Goal: Find specific page/section: Find specific page/section

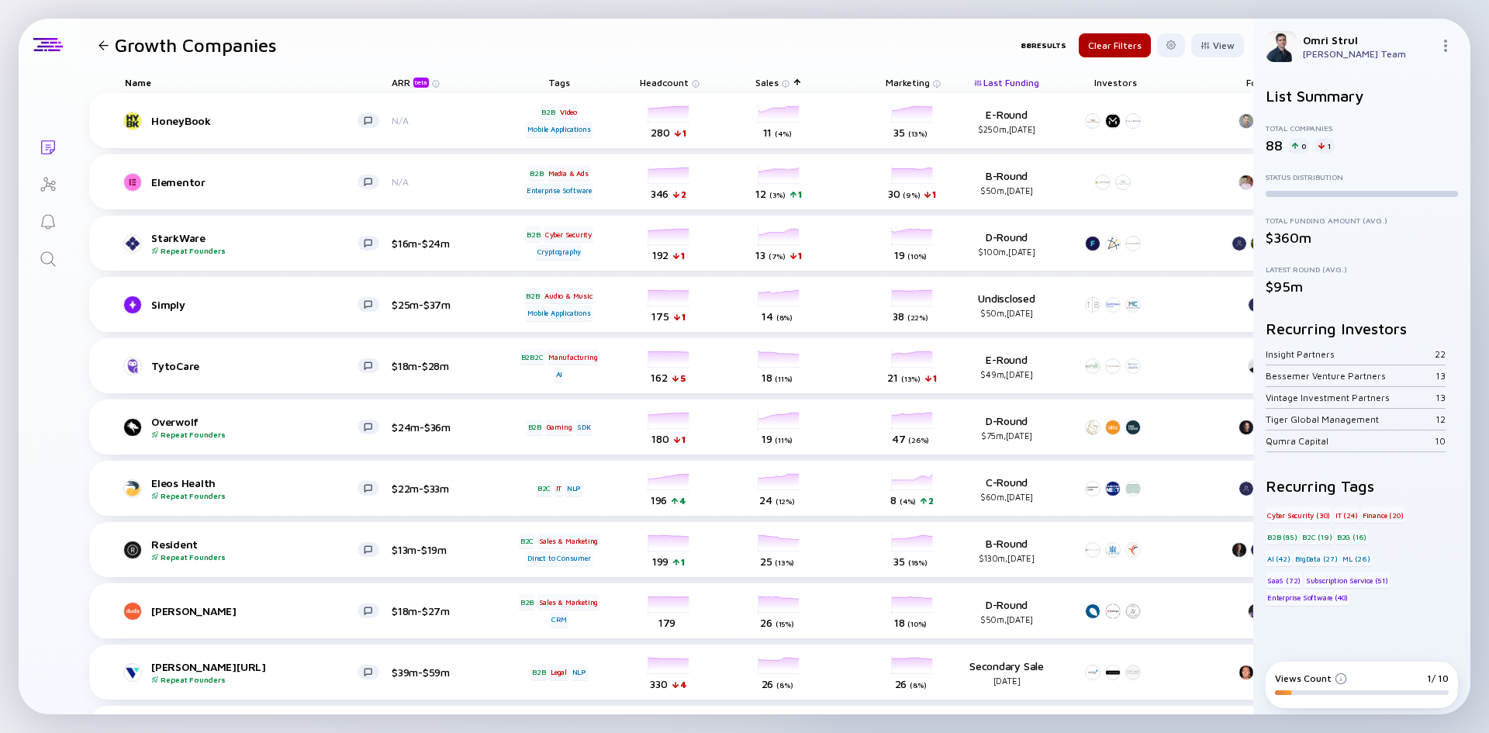
click at [344, 62] on header "Growth Companies 88 Results Clear Filters View" at bounding box center [665, 45] width 1177 height 53
click at [1161, 599] on div "[PERSON_NAME] $18m-$27m B2B Sales & Marketing CRM headcount-[PERSON_NAME] 179 H…" at bounding box center [830, 610] width 1483 height 55
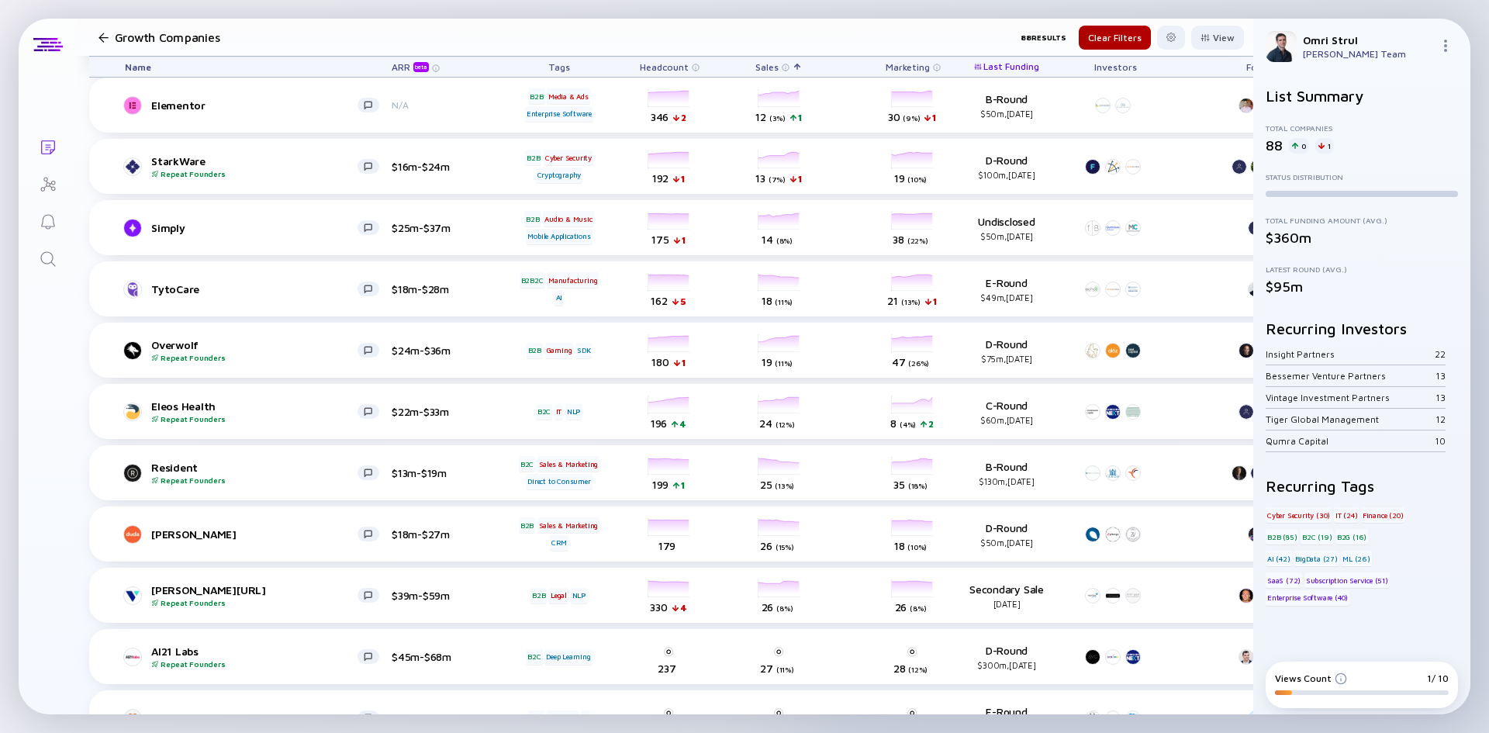
scroll to position [78, 0]
click at [73, 339] on div "Lists Growth Companies 88 Results Clear Filters View Name ARR beta Tags Headcou…" at bounding box center [745, 367] width 1452 height 696
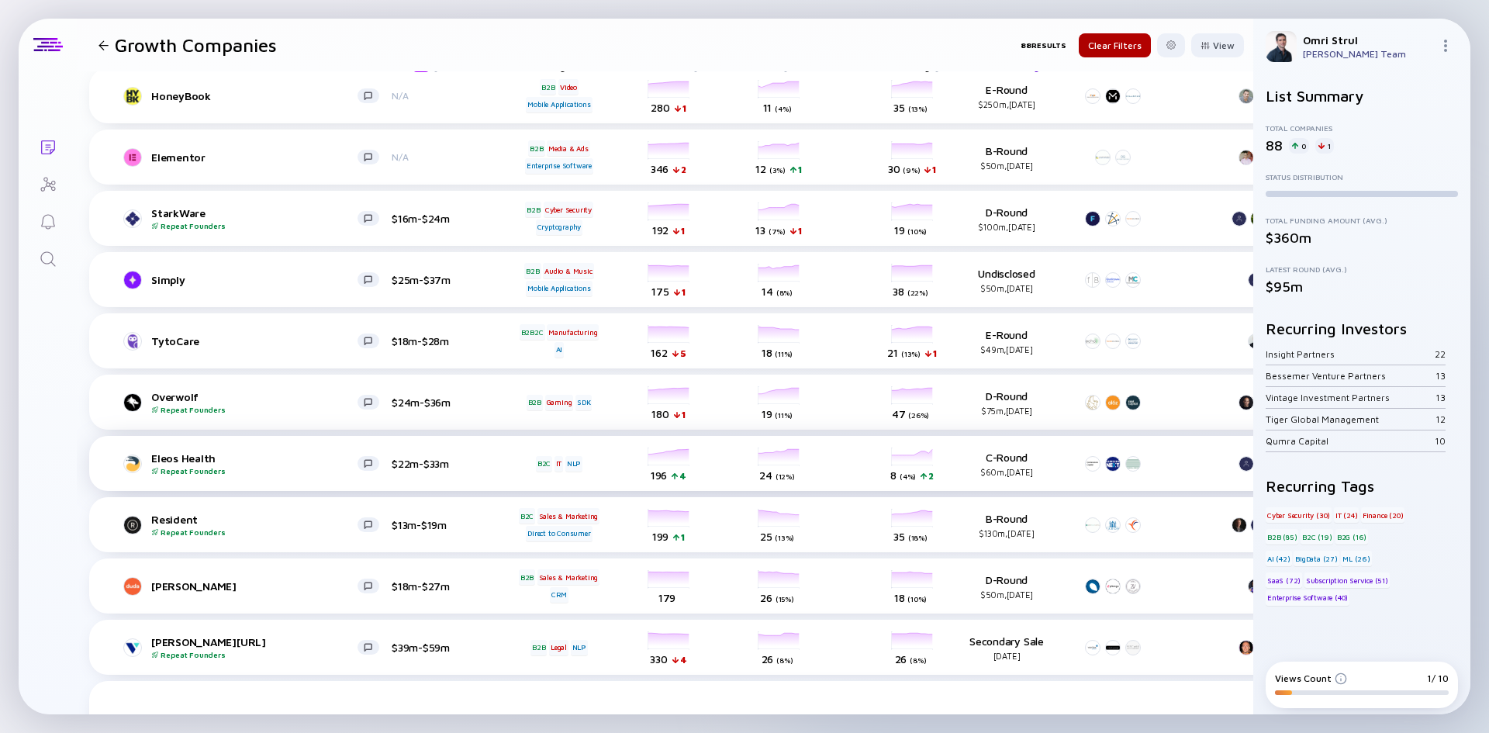
scroll to position [0, 0]
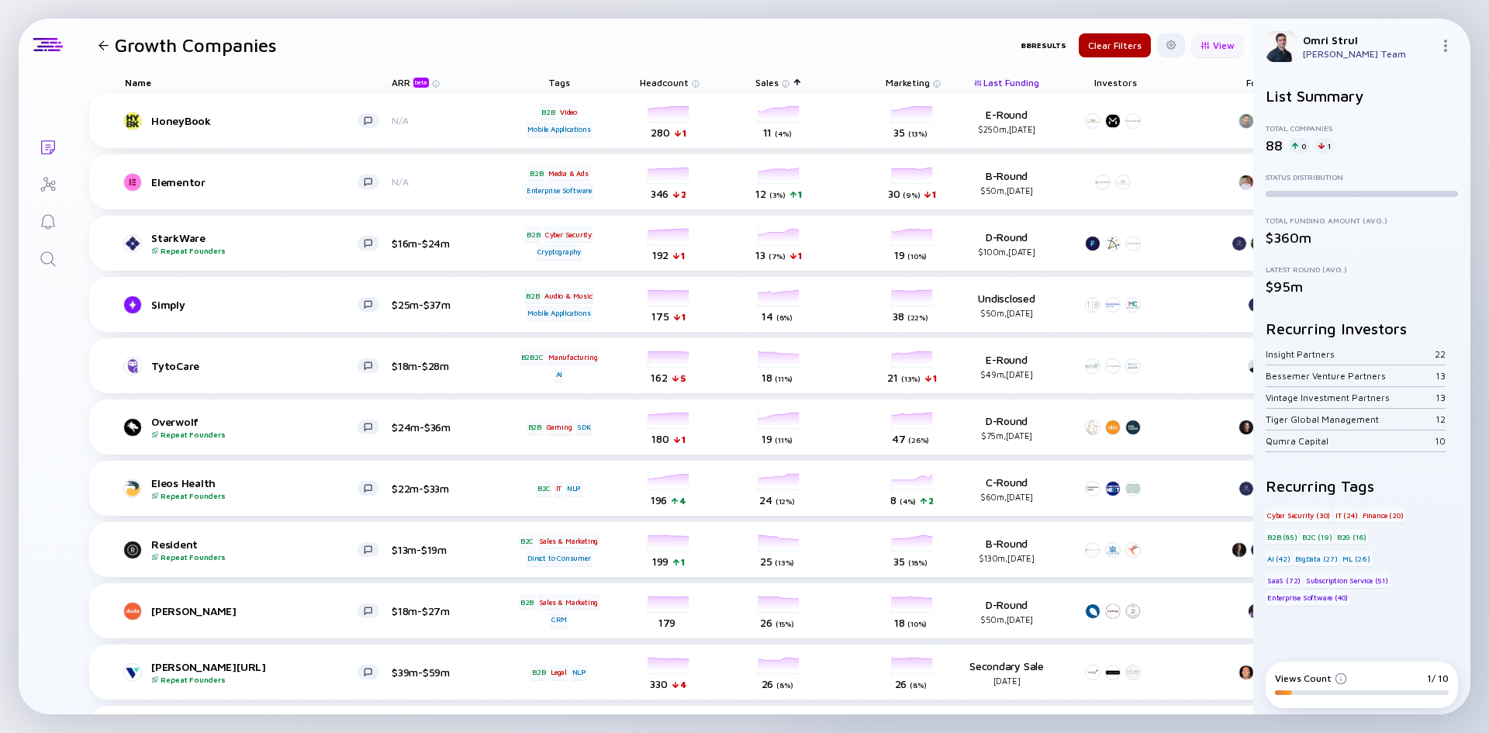
click at [1207, 42] on div "View" at bounding box center [1218, 45] width 53 height 24
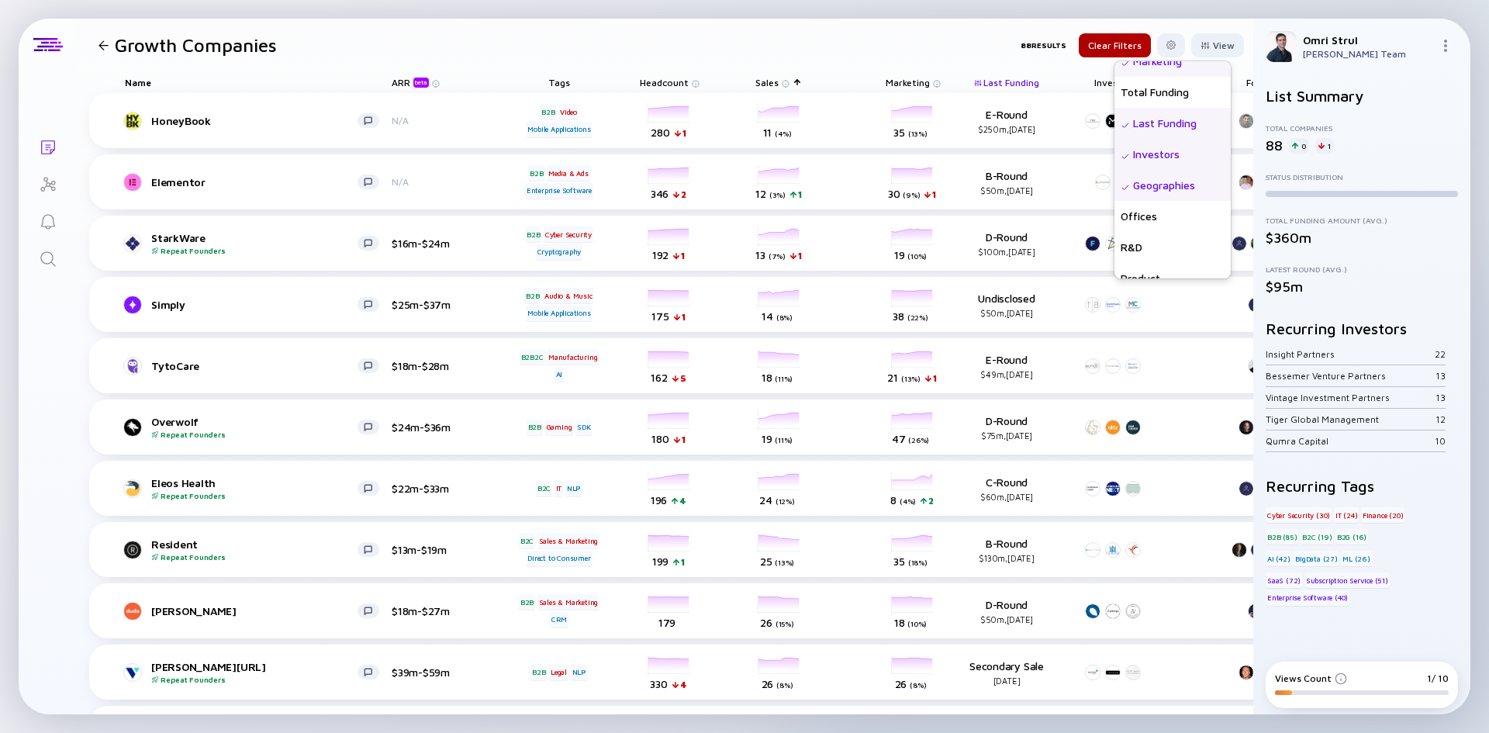
click at [1126, 125] on div "Last Funding" at bounding box center [1173, 123] width 116 height 31
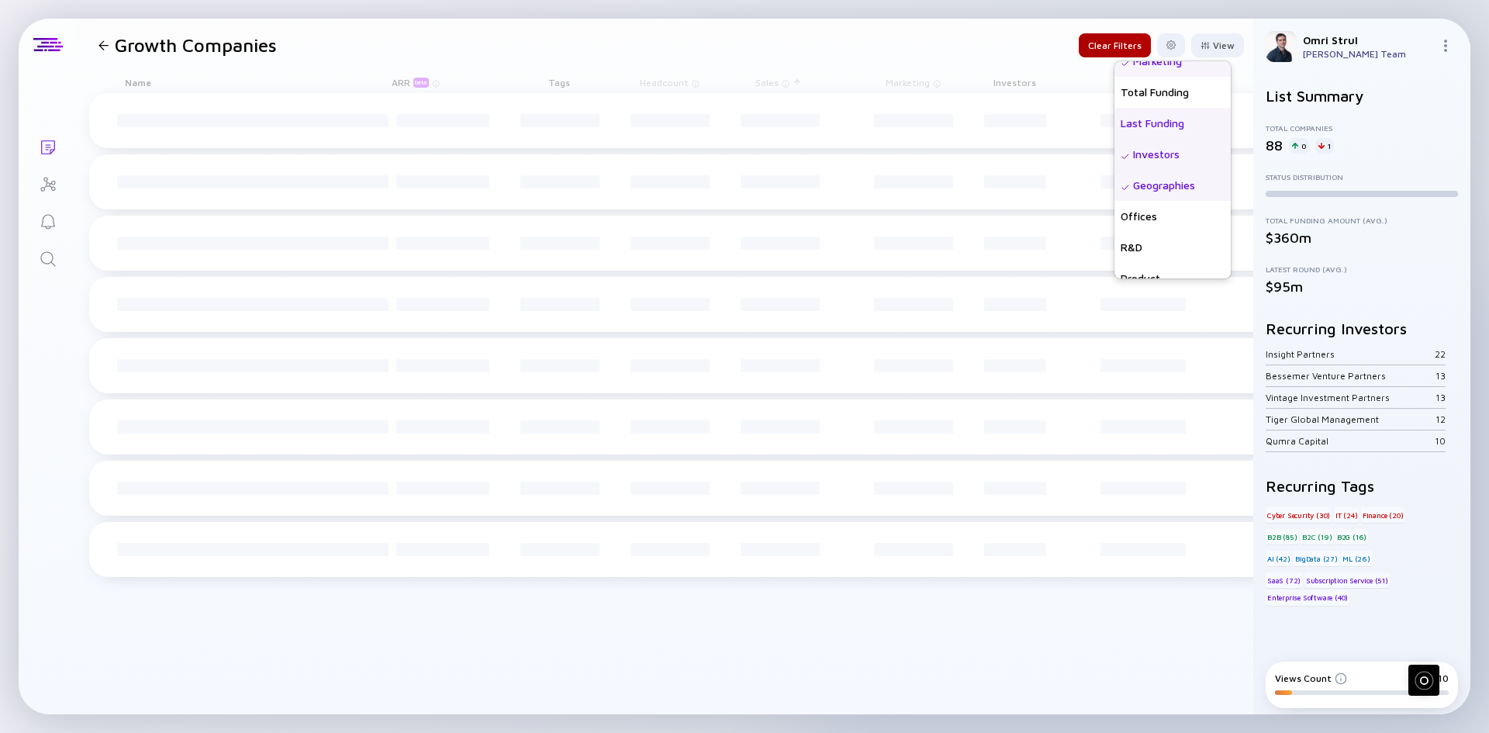
scroll to position [213, 0]
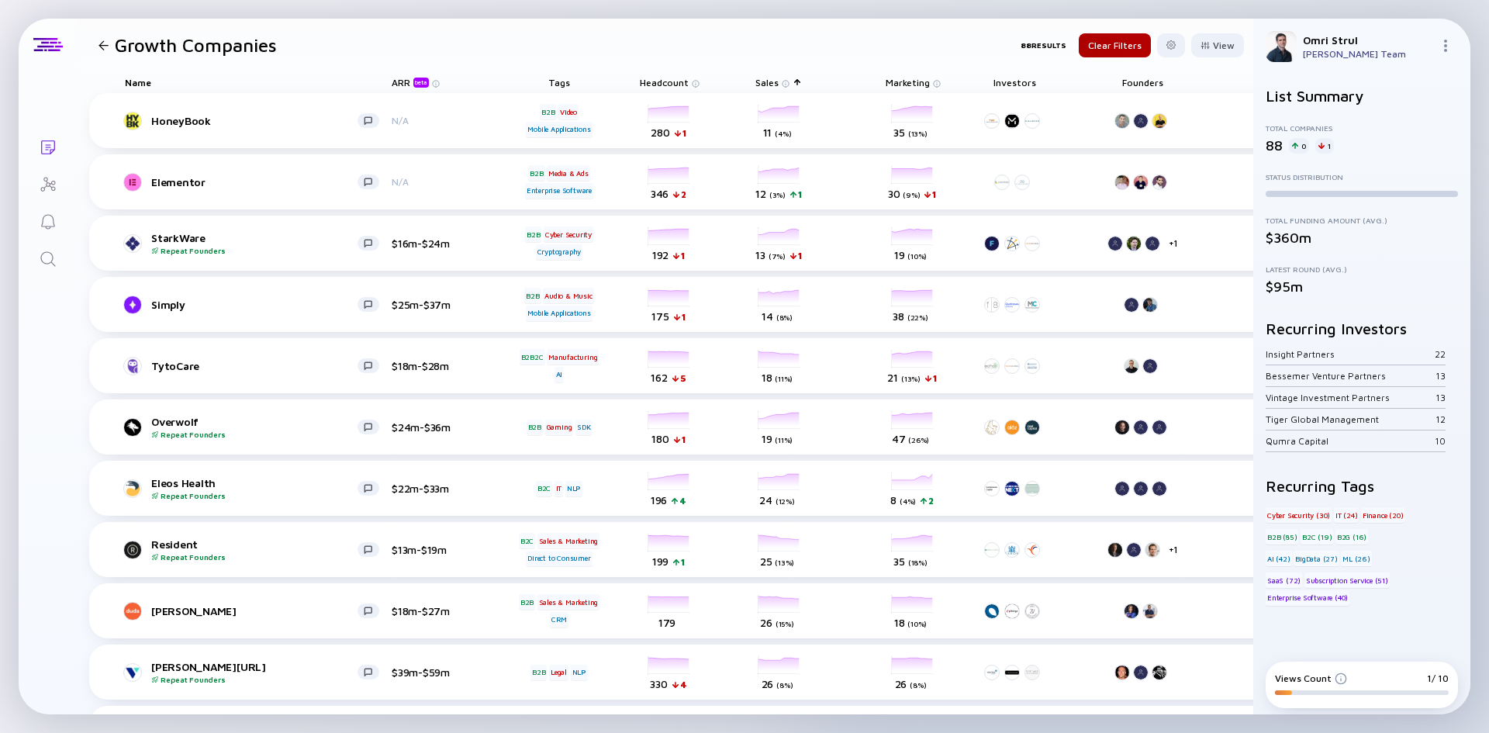
click at [842, 18] on div "Lists Growth Companies 88 Results Clear Filters View Name Tags ARR beta Founder…" at bounding box center [744, 366] width 1489 height 733
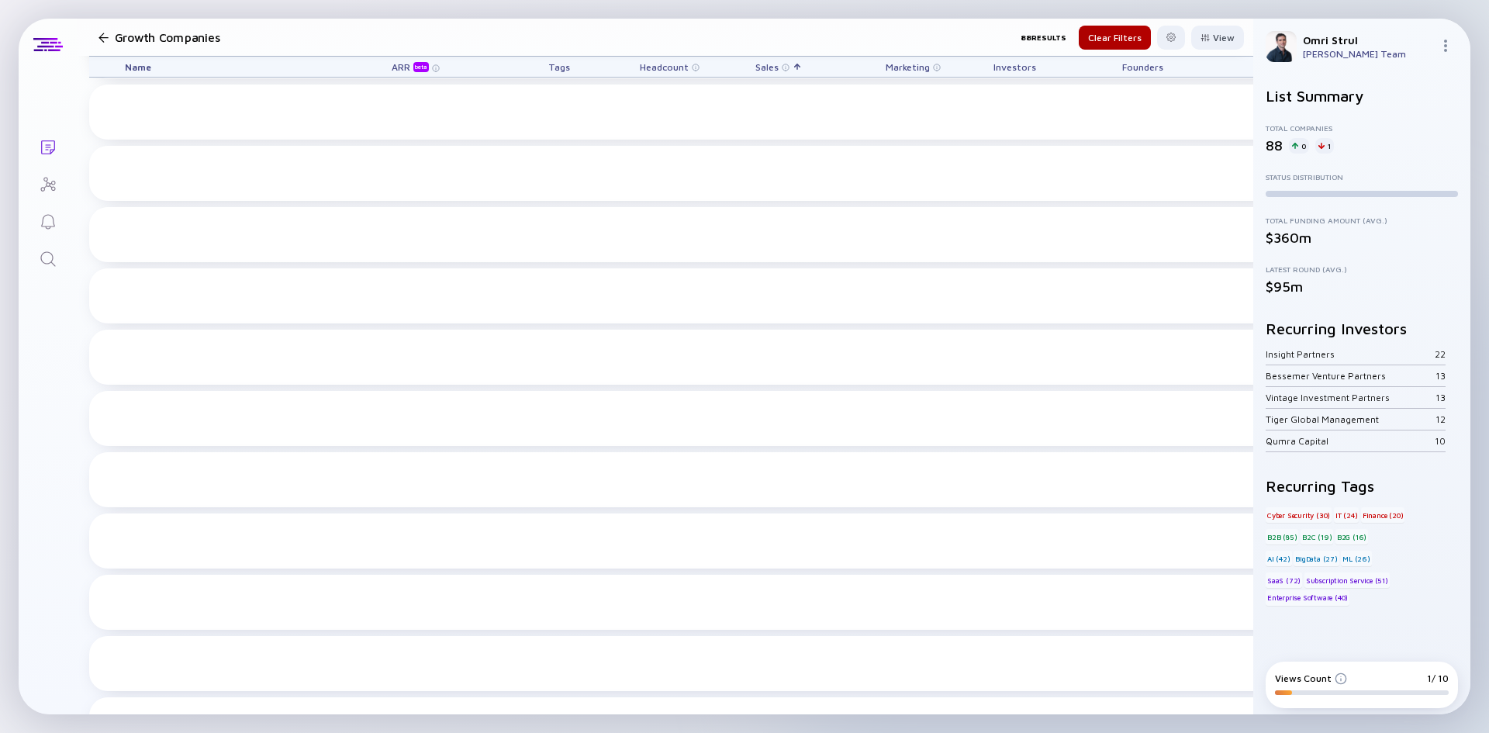
scroll to position [0, 0]
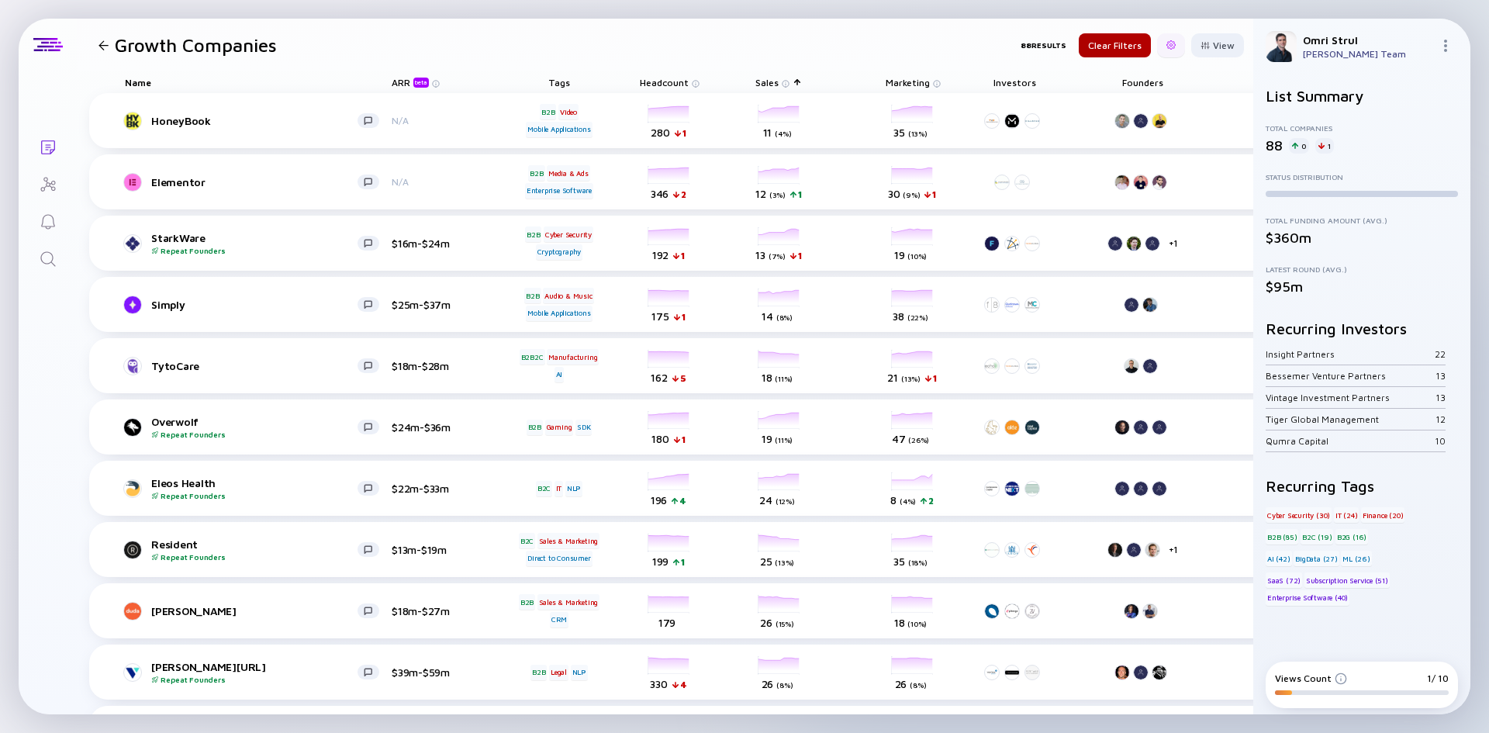
click at [1167, 41] on div at bounding box center [1171, 44] width 9 height 9
click at [1201, 44] on div at bounding box center [1205, 45] width 9 height 9
click at [1137, 121] on div "Last Funding" at bounding box center [1173, 123] width 116 height 31
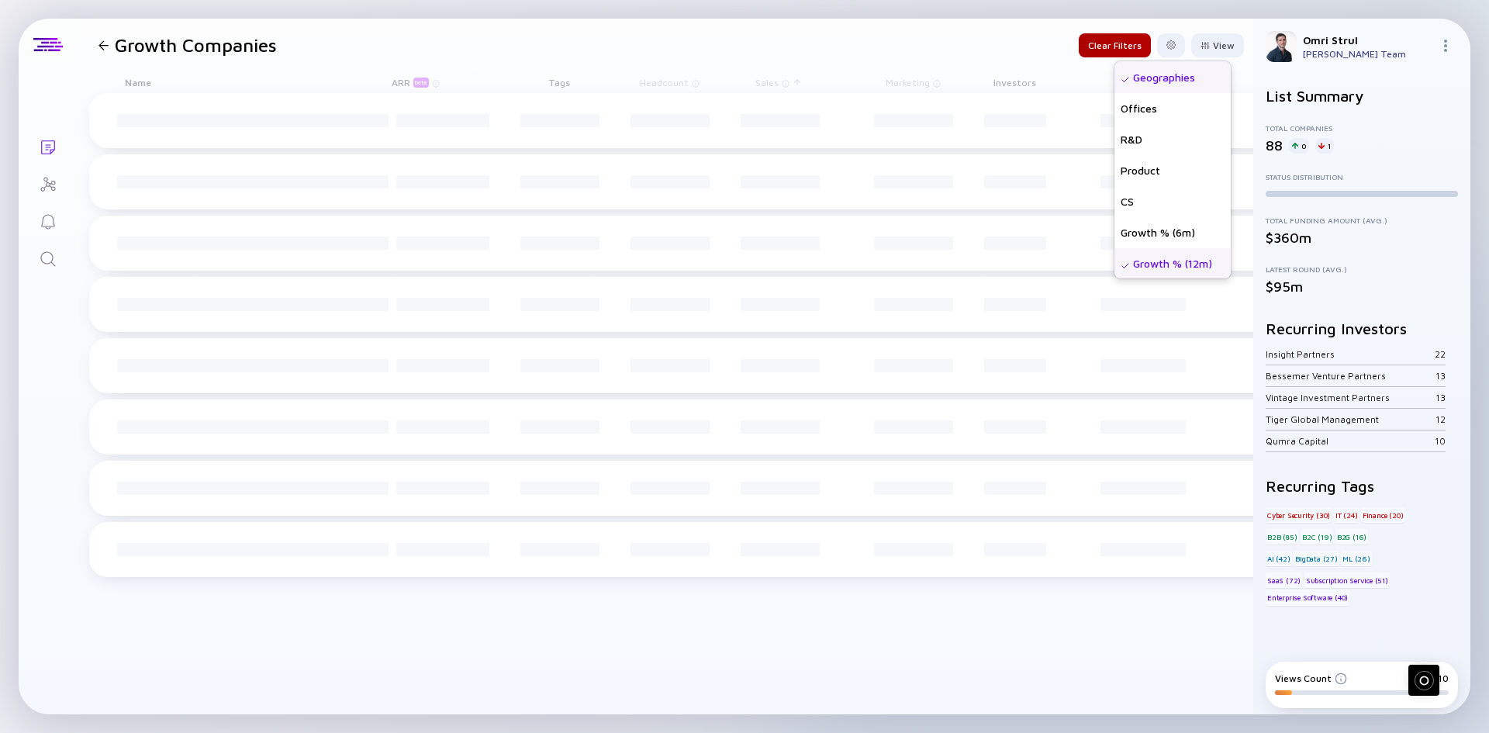
scroll to position [341, 0]
click at [941, 32] on header "Growth Companies Clear Filters View Name Tags ARR beta Founders Date Added Head…" at bounding box center [665, 45] width 1177 height 53
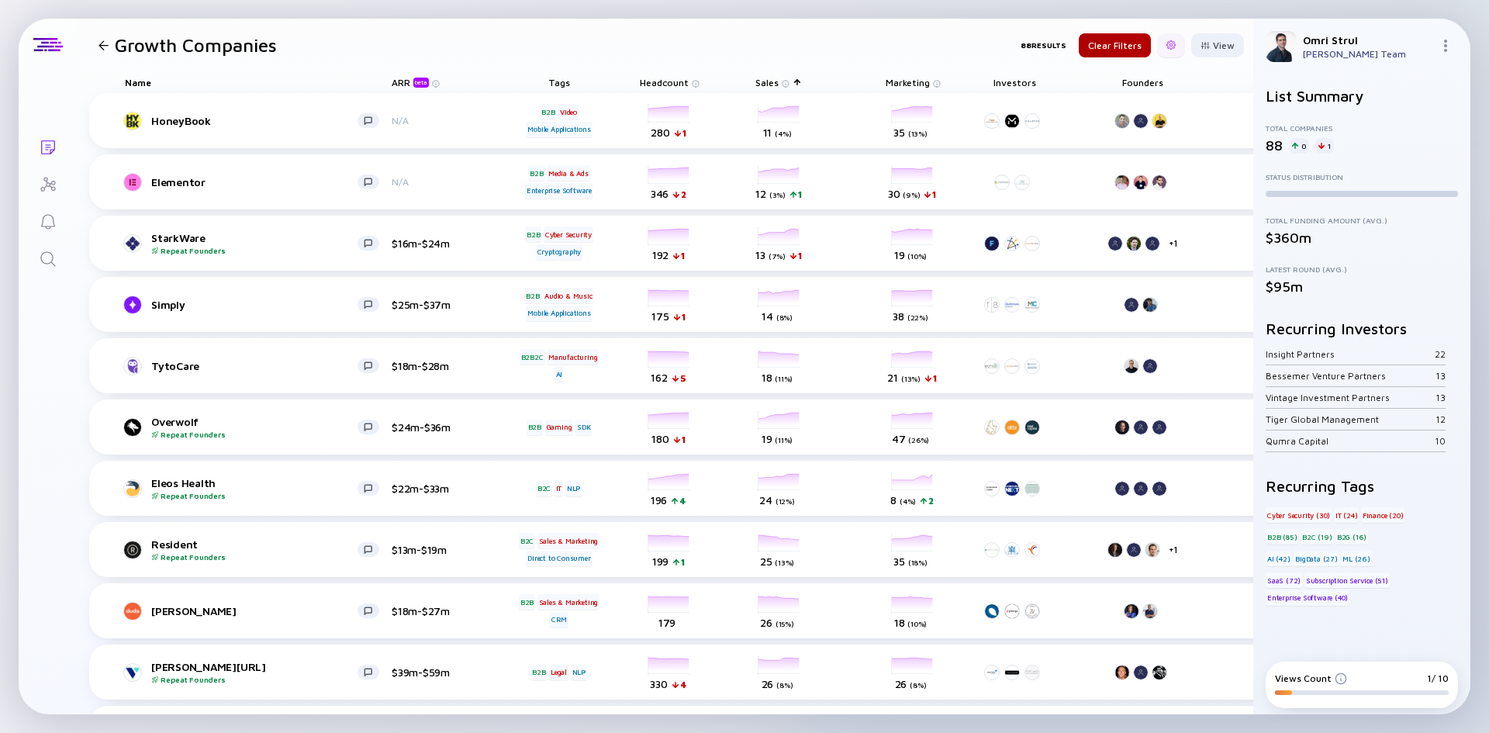
click at [1157, 50] on div at bounding box center [1171, 45] width 28 height 24
click at [912, 54] on header "Growth Companies 88 Results Clear Filters Export Share Duplicate List View" at bounding box center [665, 45] width 1177 height 53
click at [1036, 49] on div "88 Results" at bounding box center [1044, 45] width 46 height 24
click at [98, 47] on div at bounding box center [103, 45] width 22 height 10
